Goal: Task Accomplishment & Management: Use online tool/utility

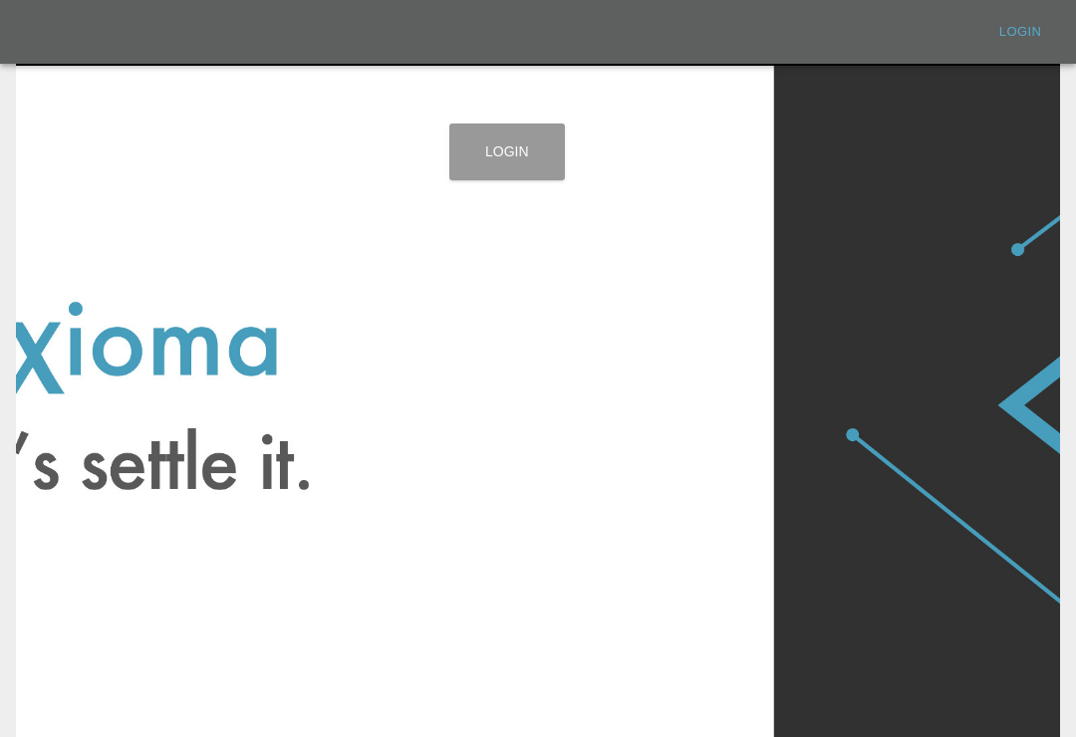
click at [489, 143] on link "Login" at bounding box center [507, 152] width 116 height 57
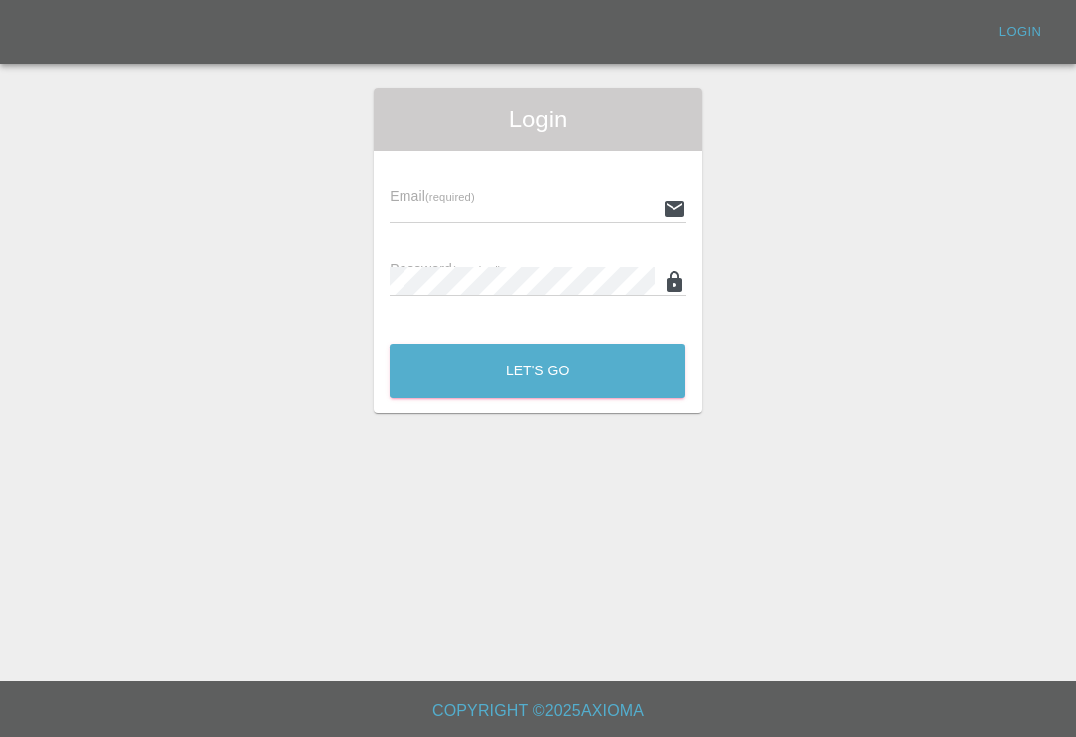
click at [528, 206] on input "text" at bounding box center [521, 208] width 264 height 29
type input "[EMAIL_ADDRESS][DOMAIN_NAME]"
click at [537, 371] on button "Let's Go" at bounding box center [537, 371] width 296 height 55
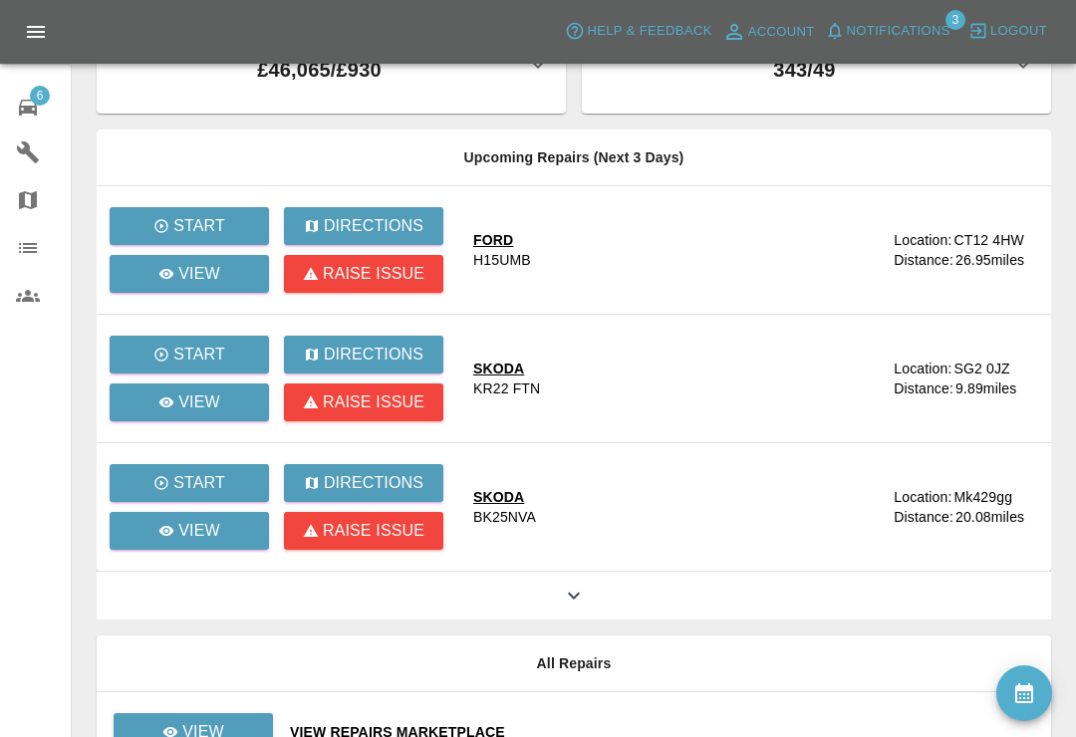
scroll to position [74, 0]
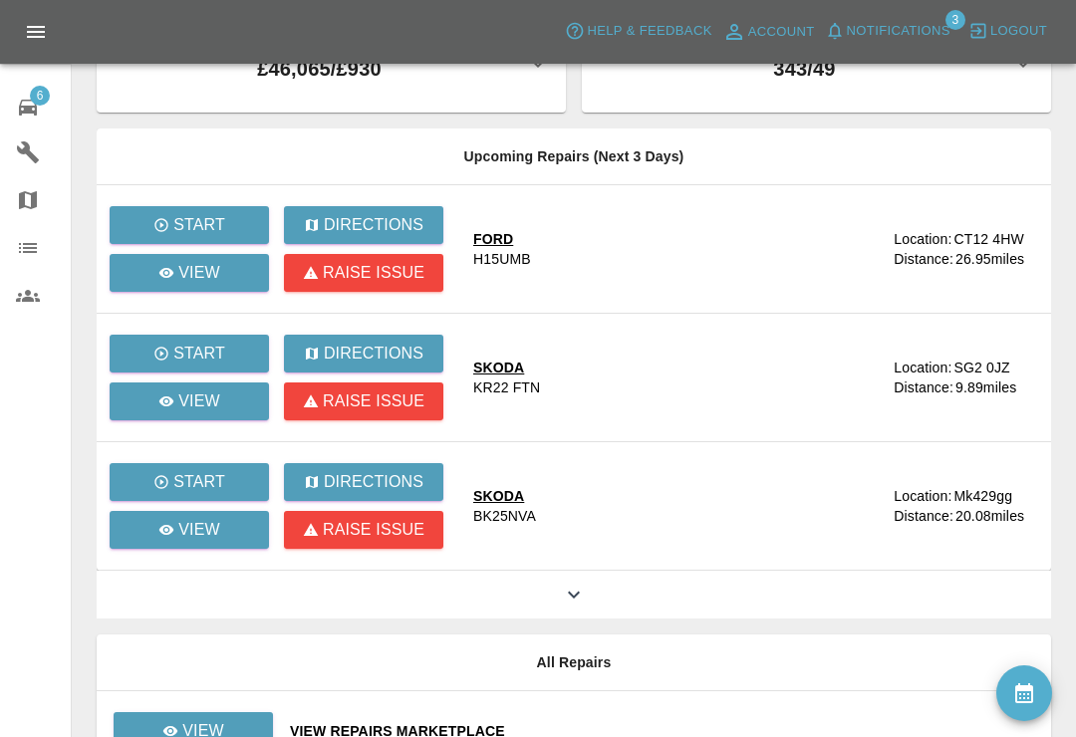
click at [578, 605] on icon at bounding box center [574, 595] width 24 height 24
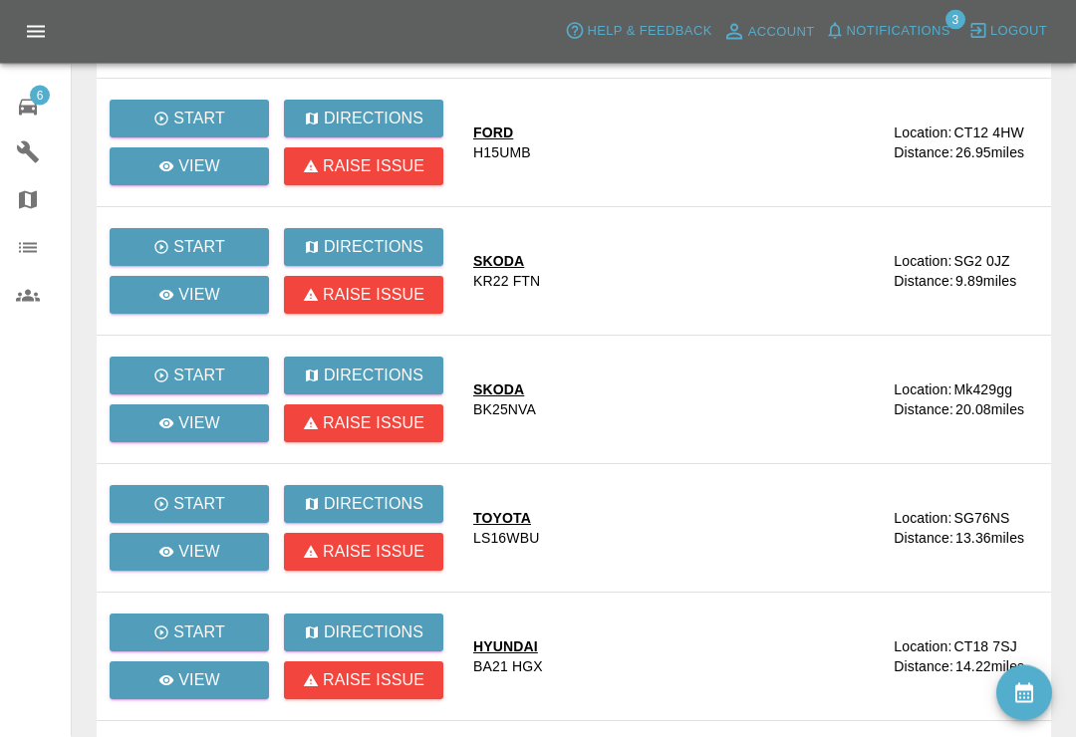
scroll to position [173, 0]
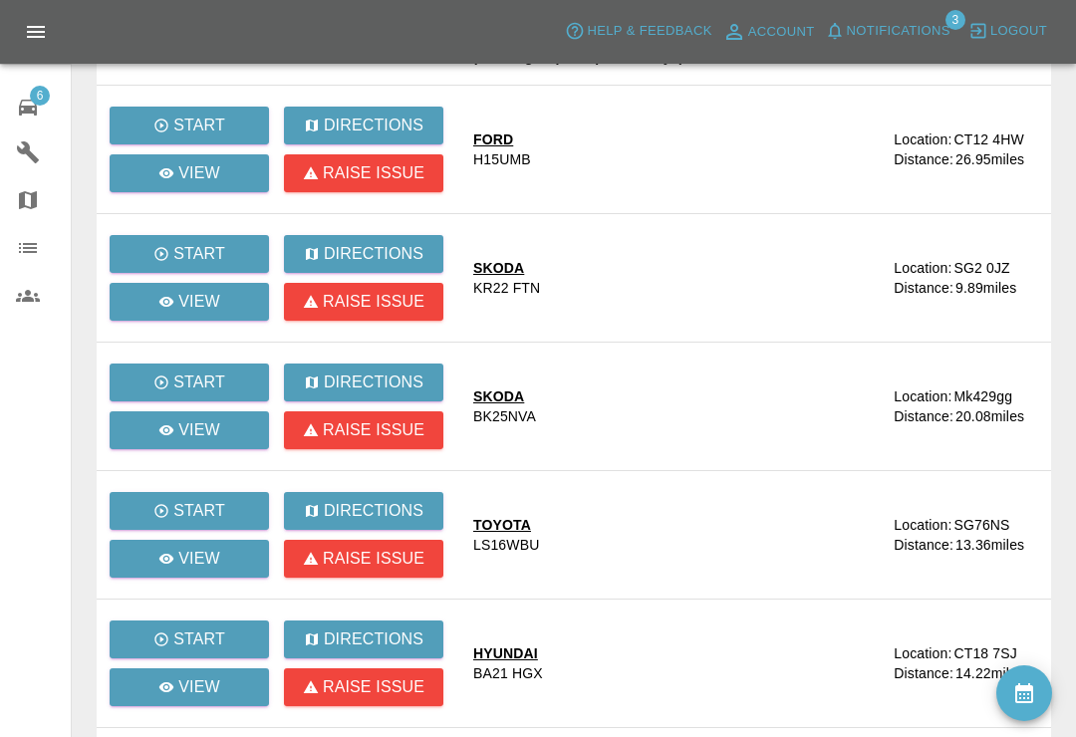
click at [858, 32] on span "Notifications" at bounding box center [899, 31] width 104 height 23
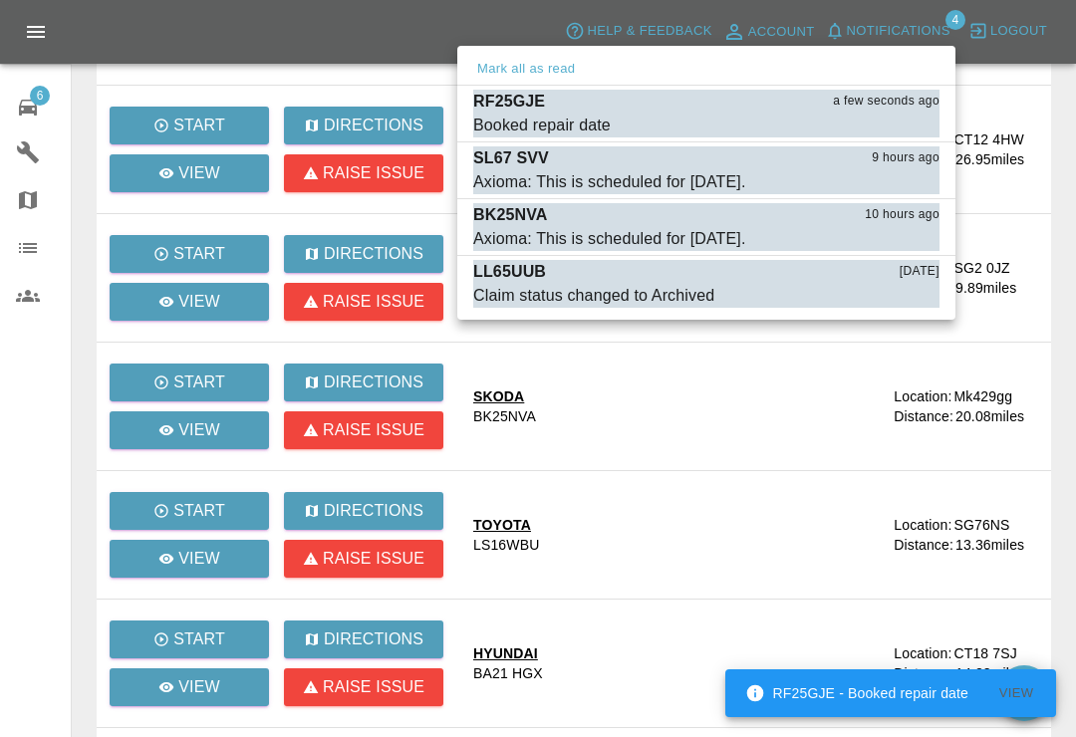
click at [636, 527] on div at bounding box center [538, 368] width 1076 height 737
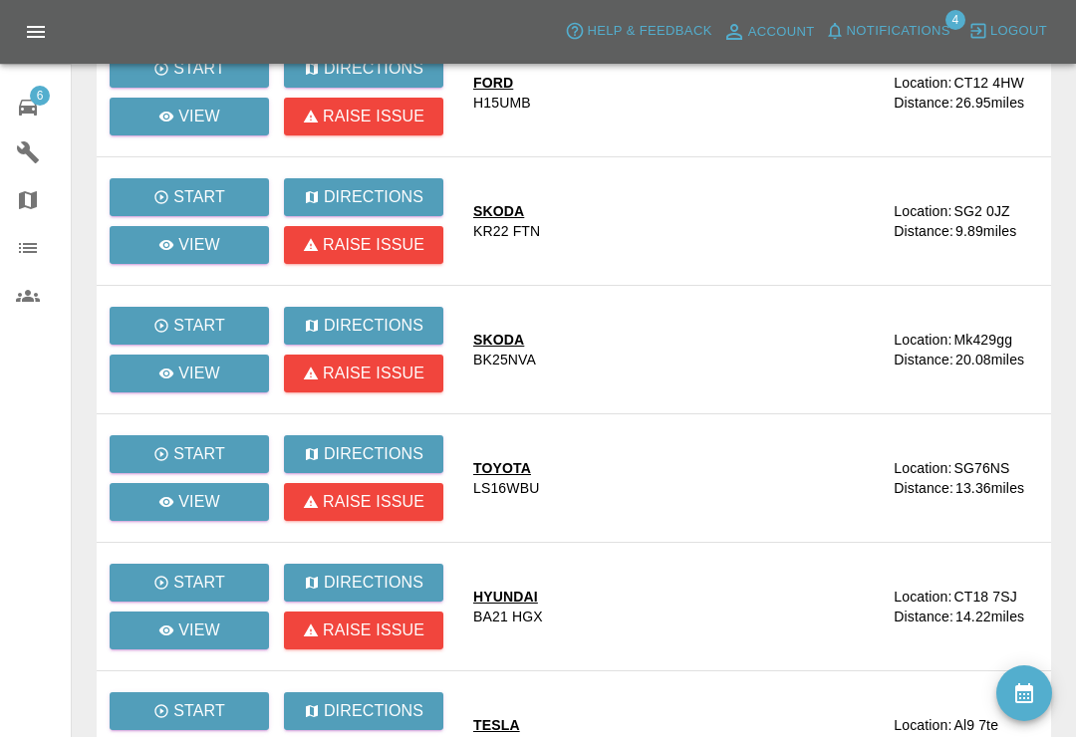
scroll to position [243, 0]
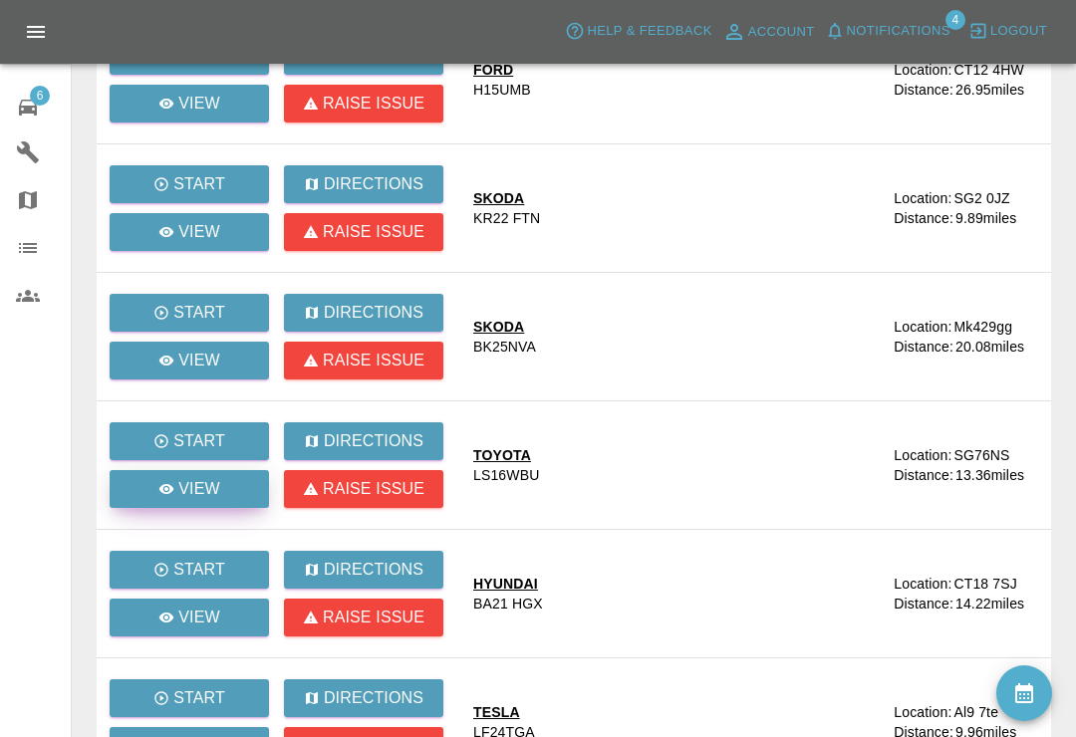
click at [156, 485] on link "View" at bounding box center [189, 489] width 159 height 38
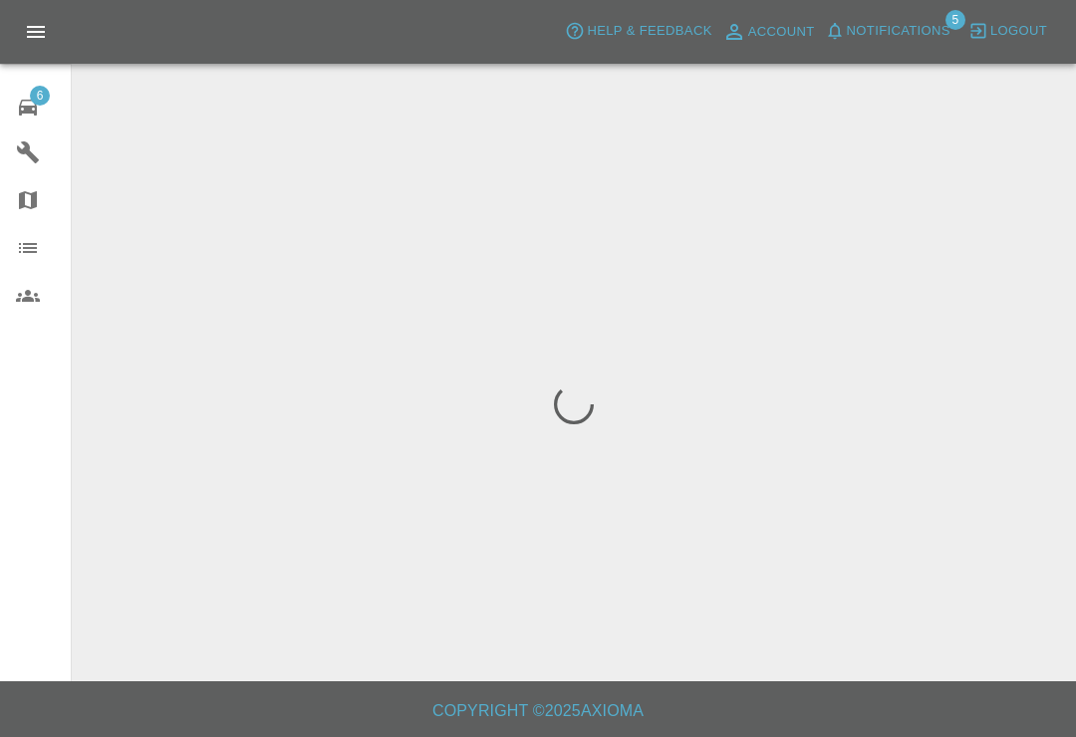
scroll to position [31, 0]
